Goal: Use online tool/utility: Utilize a website feature to perform a specific function

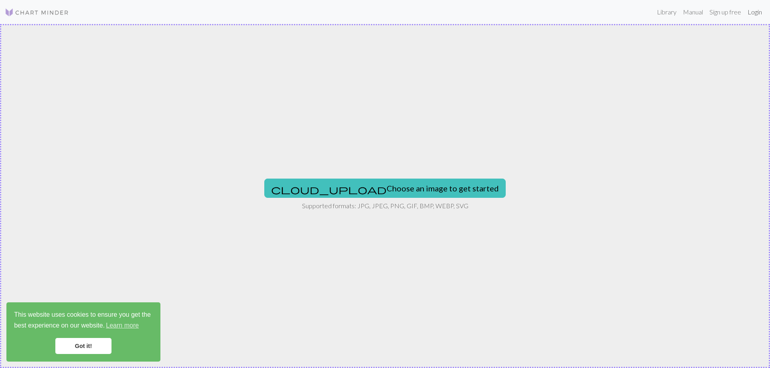
click at [753, 14] on link "Login" at bounding box center [754, 12] width 21 height 16
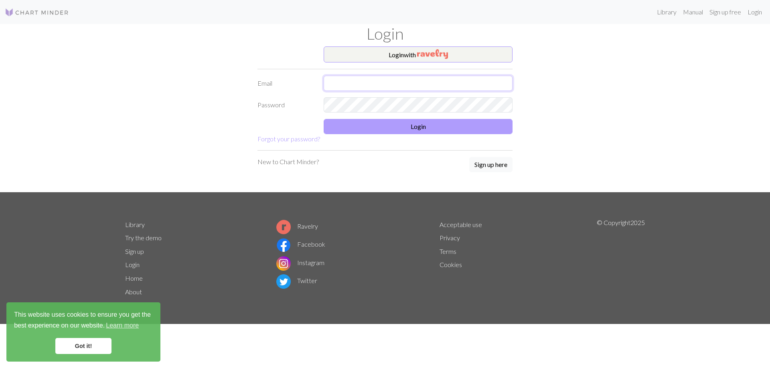
type input "[EMAIL_ADDRESS][DOMAIN_NAME]"
click at [400, 127] on button "Login" at bounding box center [417, 126] width 189 height 15
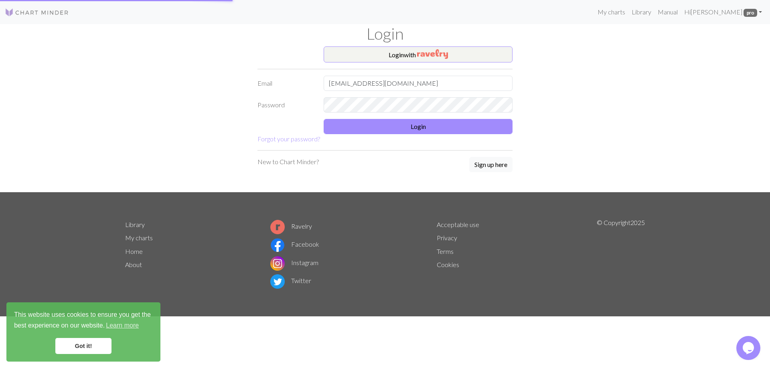
drag, startPoint x: 84, startPoint y: 348, endPoint x: 91, endPoint y: 346, distance: 6.6
click at [85, 347] on link "Got it!" at bounding box center [83, 346] width 56 height 16
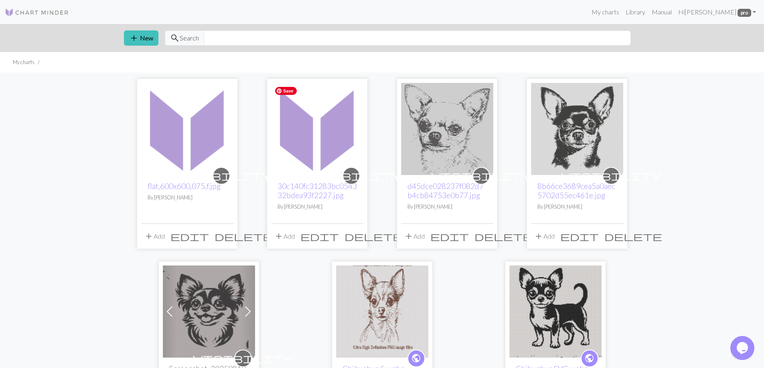
click at [354, 112] on img at bounding box center [317, 129] width 92 height 92
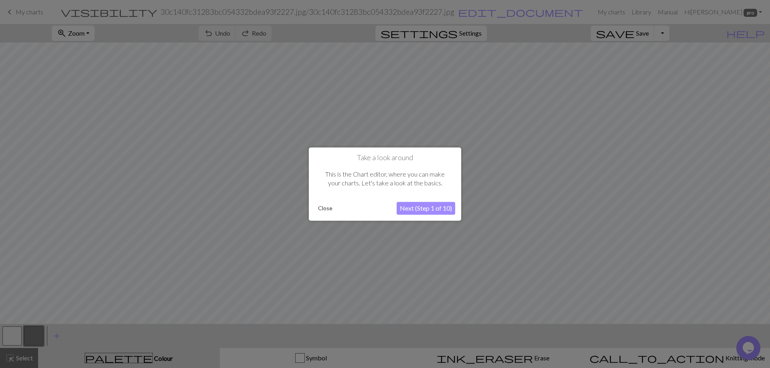
click at [326, 210] on button "Close" at bounding box center [325, 208] width 21 height 12
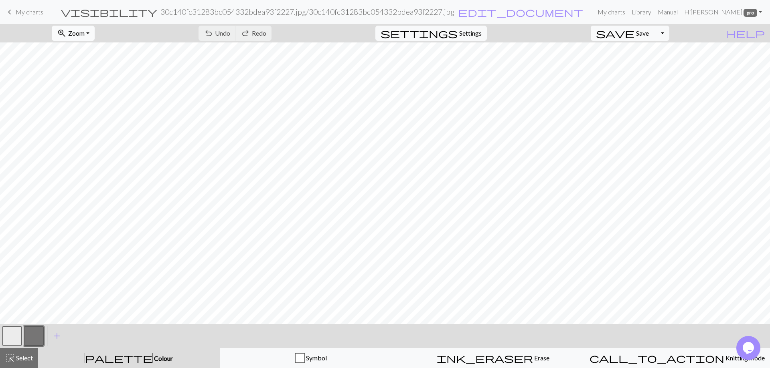
click at [95, 30] on button "zoom_in Zoom Zoom" at bounding box center [73, 33] width 43 height 15
click at [87, 94] on button "50%" at bounding box center [83, 96] width 63 height 13
click at [457, 33] on span "settings" at bounding box center [418, 33] width 77 height 11
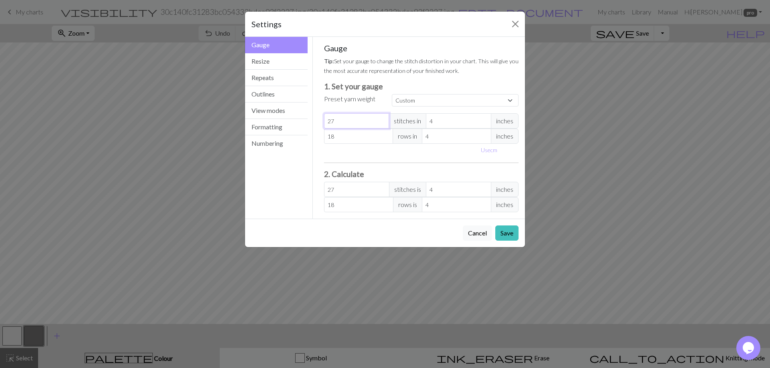
type input "26"
type input "25"
type input "24"
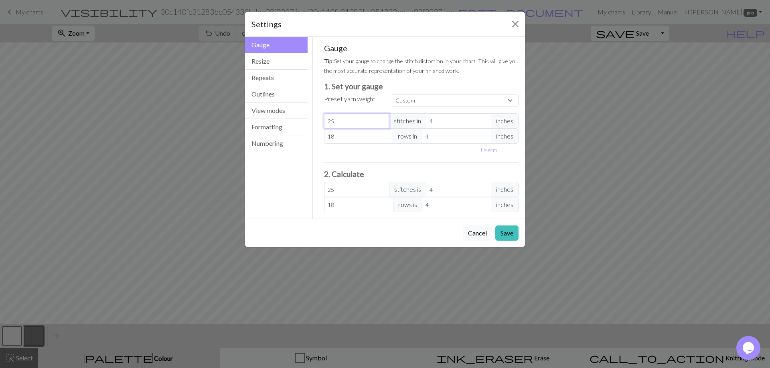
type input "24"
type input "23"
type input "22"
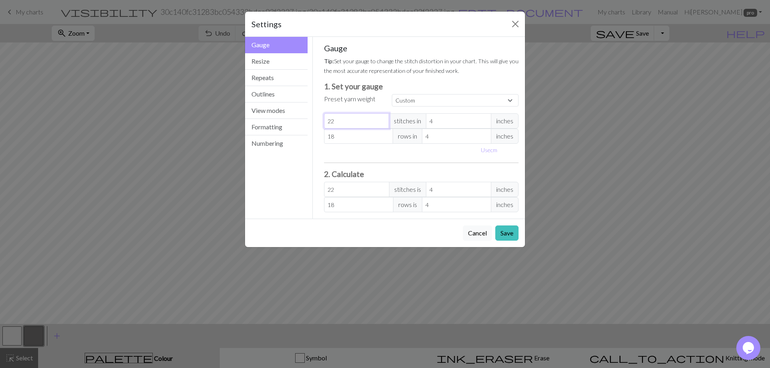
type input "21"
type input "20"
type input "19"
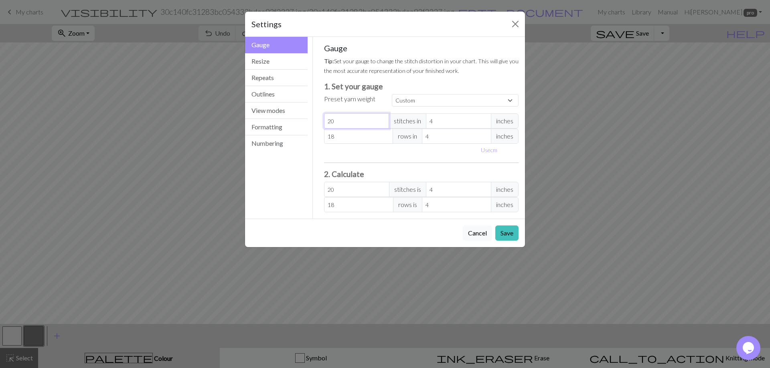
type input "19"
type input "18"
click at [382, 123] on input "18" at bounding box center [356, 120] width 65 height 15
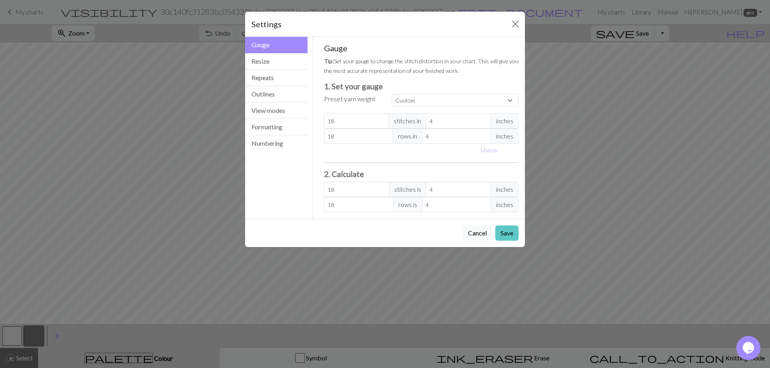
click at [503, 232] on button "Save" at bounding box center [506, 233] width 23 height 15
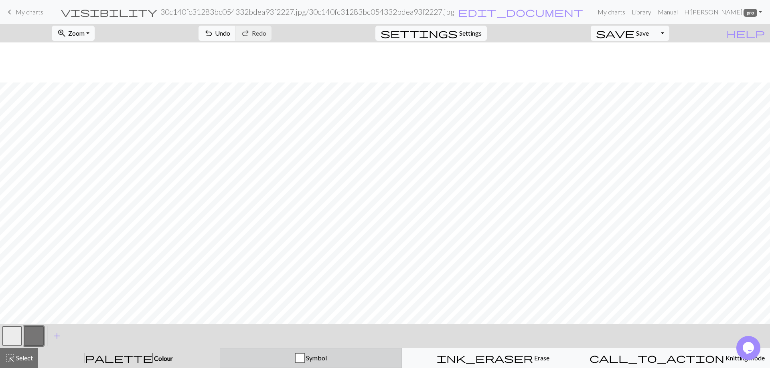
scroll to position [80, 0]
click at [342, 361] on div "Symbol" at bounding box center [311, 359] width 172 height 10
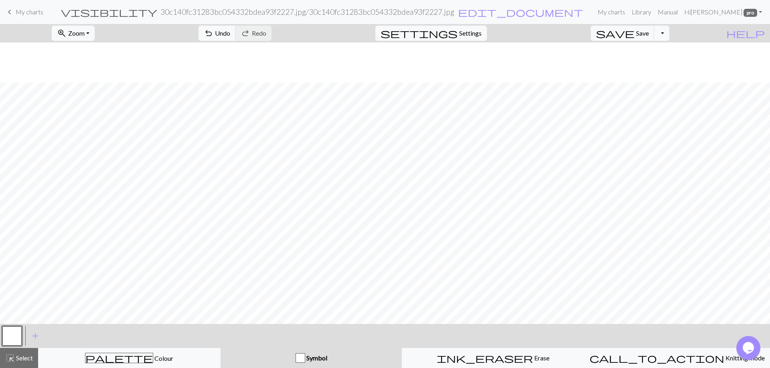
scroll to position [120, 0]
